Goal: Task Accomplishment & Management: Manage account settings

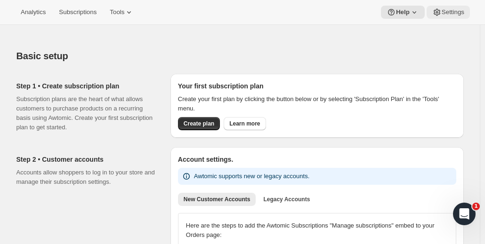
click at [462, 13] on span "Settings" at bounding box center [453, 12] width 23 height 8
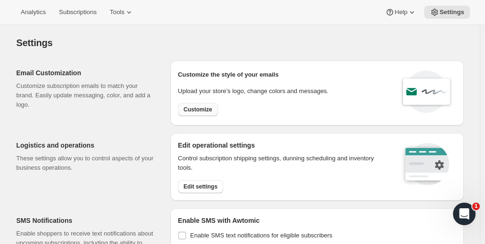
click at [199, 110] on span "Customize" at bounding box center [198, 110] width 29 height 8
select select "subscriptionMessage"
select select "5"
select select "15"
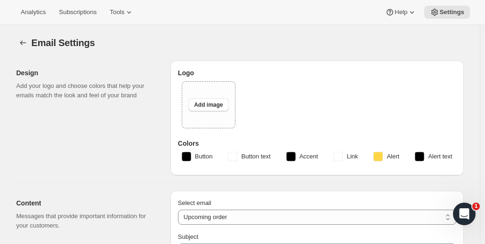
type input "Your next subscription order is processing soon 🎉"
type textarea "This is your recurring order charge reminder for your subscription at Partners …"
type input "Partners Coffee"
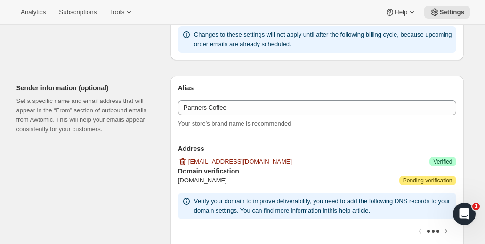
scroll to position [587, 0]
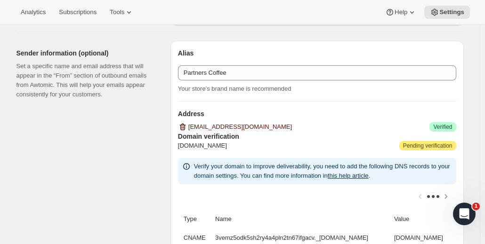
click at [183, 127] on icon "button" at bounding box center [182, 127] width 1 height 3
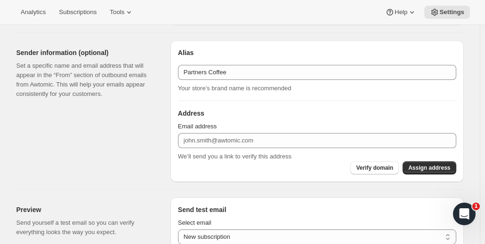
scroll to position [586, 0]
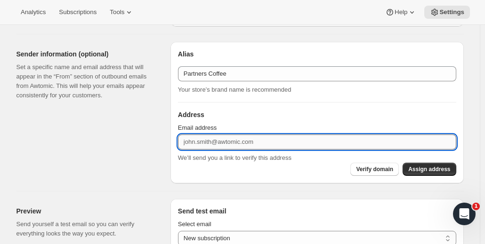
click at [243, 143] on input "Email address" at bounding box center [317, 142] width 278 height 15
type input "[EMAIL_ADDRESS][DOMAIN_NAME]"
click at [447, 170] on span "Assign address" at bounding box center [429, 170] width 42 height 8
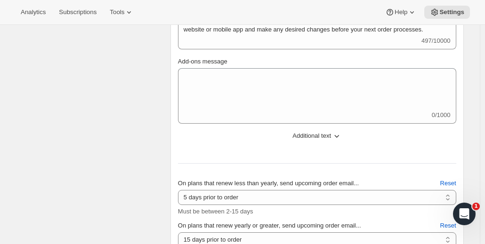
scroll to position [295, 0]
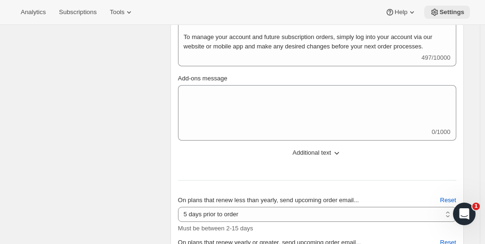
click at [453, 8] on span "Settings" at bounding box center [451, 12] width 25 height 8
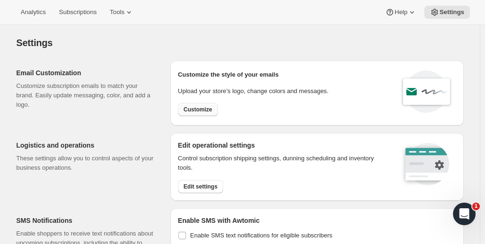
click at [196, 109] on span "Customize" at bounding box center [198, 110] width 29 height 8
select select "subscriptionMessage"
select select "5"
select select "15"
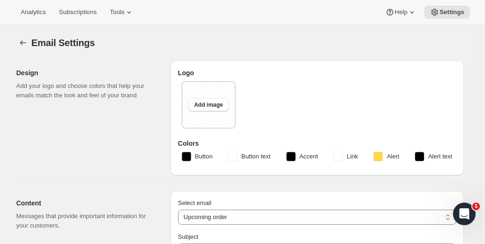
type input "Your next subscription order is processing soon 🎉"
type textarea "This is your recurring order charge reminder for your subscription at Partners …"
type input "Partners Coffee"
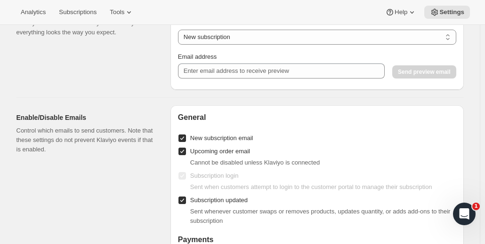
scroll to position [788, 0]
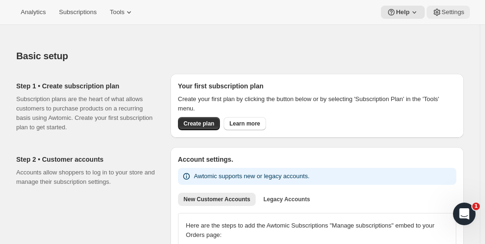
click at [447, 9] on span "Settings" at bounding box center [453, 12] width 23 height 8
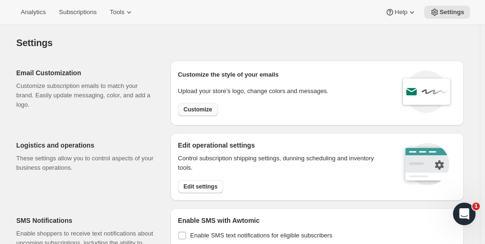
click at [206, 112] on span "Customize" at bounding box center [198, 110] width 29 height 8
select select "subscriptionMessage"
select select "5"
select select "15"
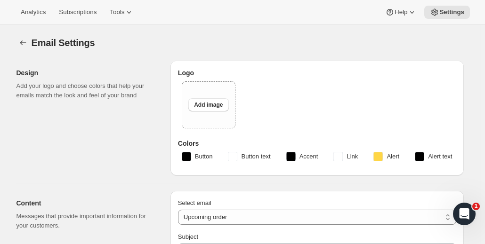
type input "Your next subscription order is processing soon 🎉"
type textarea "This is your recurring order charge reminder for your subscription at Partners …"
type input "Partners Coffee"
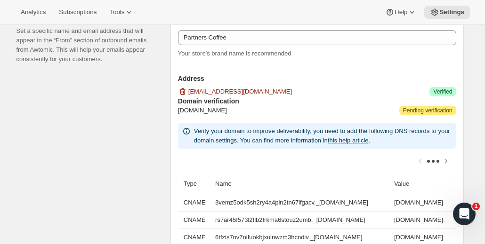
scroll to position [625, 0]
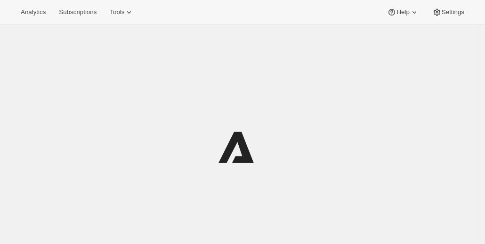
select select "subscriptionMessage"
select select "5"
select select "15"
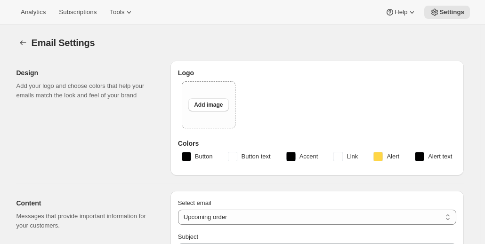
type input "Your next subscription order is processing soon 🎉"
type textarea "This is your recurring order charge reminder for your subscription at Partners …"
type input "Partners Coffee"
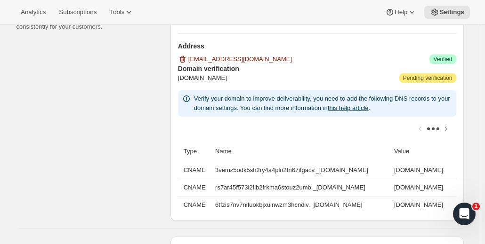
scroll to position [652, 0]
